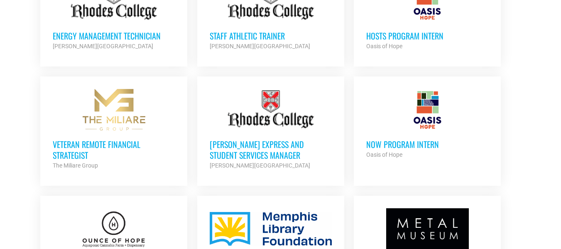
scroll to position [642, 0]
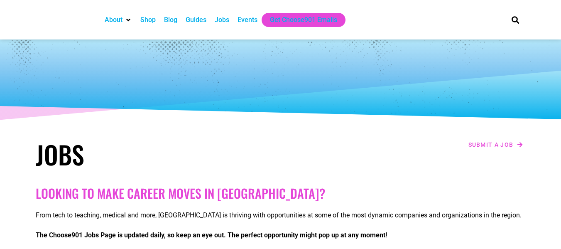
scroll to position [746, 0]
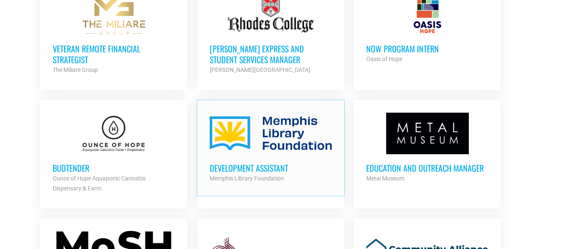
click at [269, 169] on h3 "Development Assistant" at bounding box center [271, 167] width 122 height 11
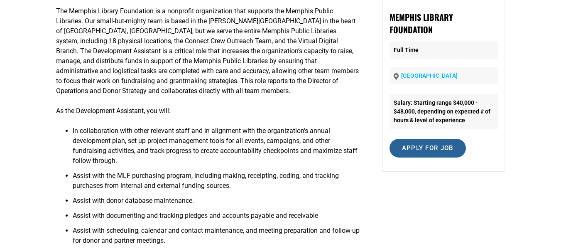
scroll to position [97, 0]
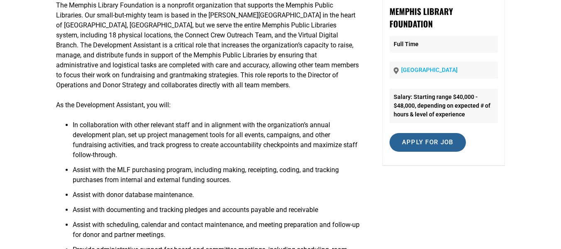
click at [428, 135] on input "Apply for job" at bounding box center [427, 142] width 76 height 19
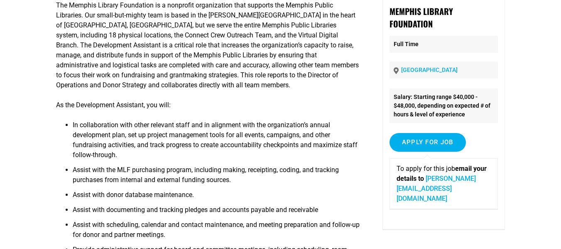
click at [457, 212] on div "The Memphis Library Foundation is a nonprofit organization that supports the Me…" at bounding box center [280, 169] width 449 height 351
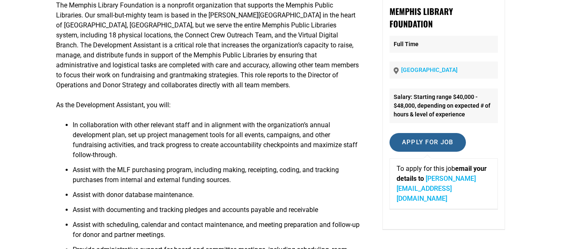
click at [445, 133] on input "Apply for job" at bounding box center [427, 142] width 76 height 19
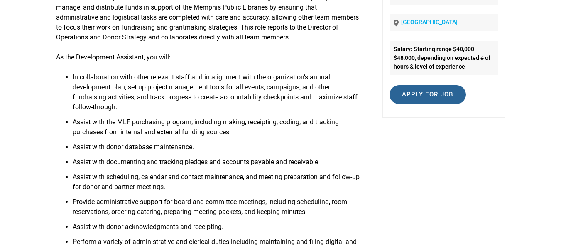
scroll to position [0, 0]
